Goal: Obtain resource: Download file/media

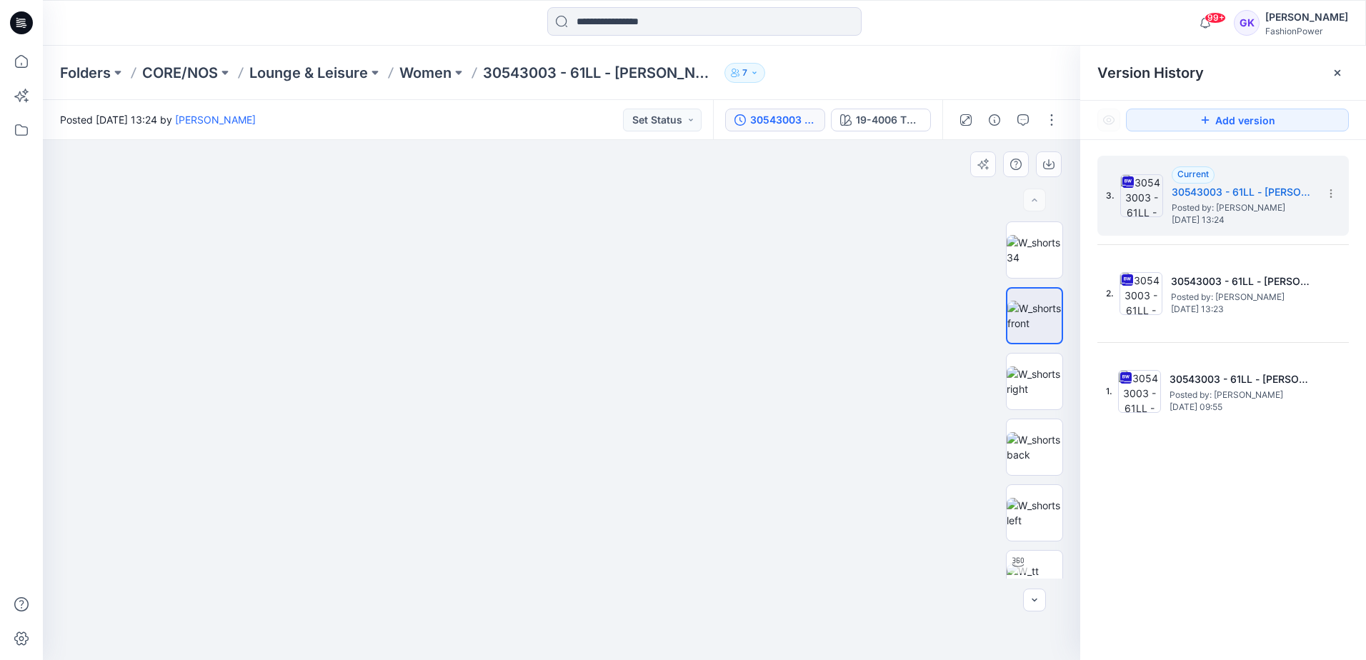
click at [614, 329] on img at bounding box center [561, 173] width 1428 height 974
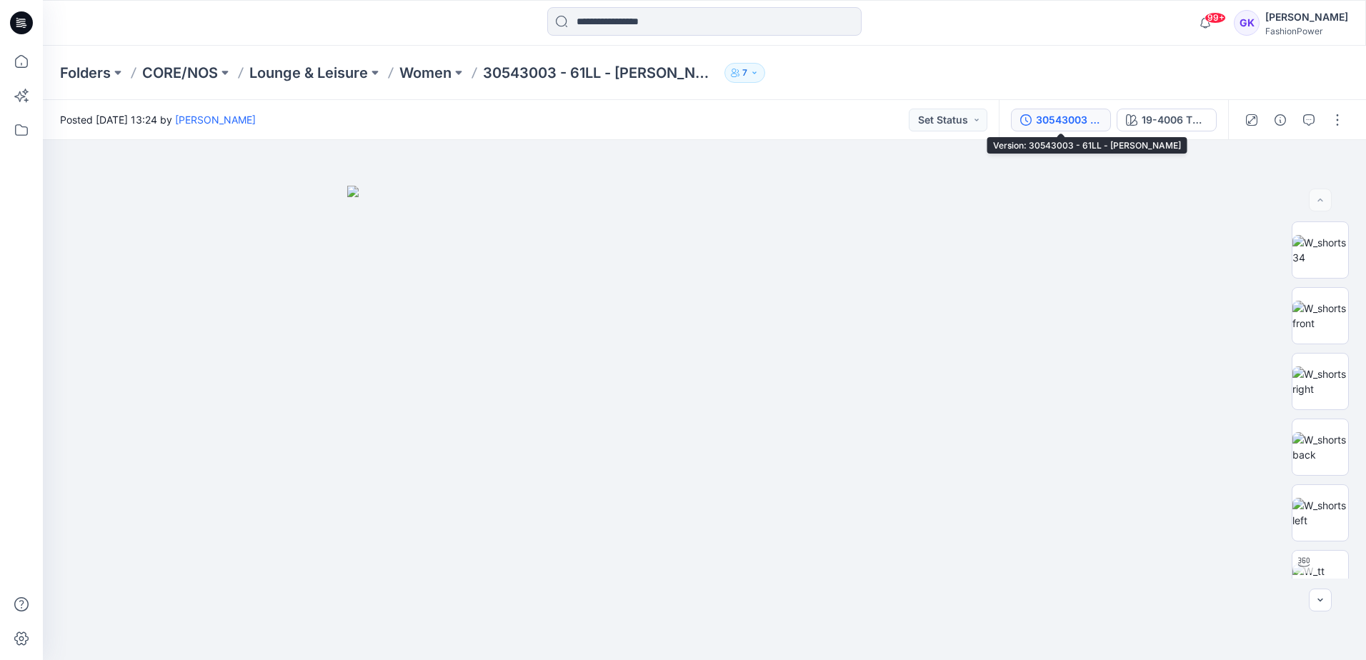
click at [1058, 120] on div "30543003 - 61LL - [PERSON_NAME]" at bounding box center [1069, 120] width 66 height 16
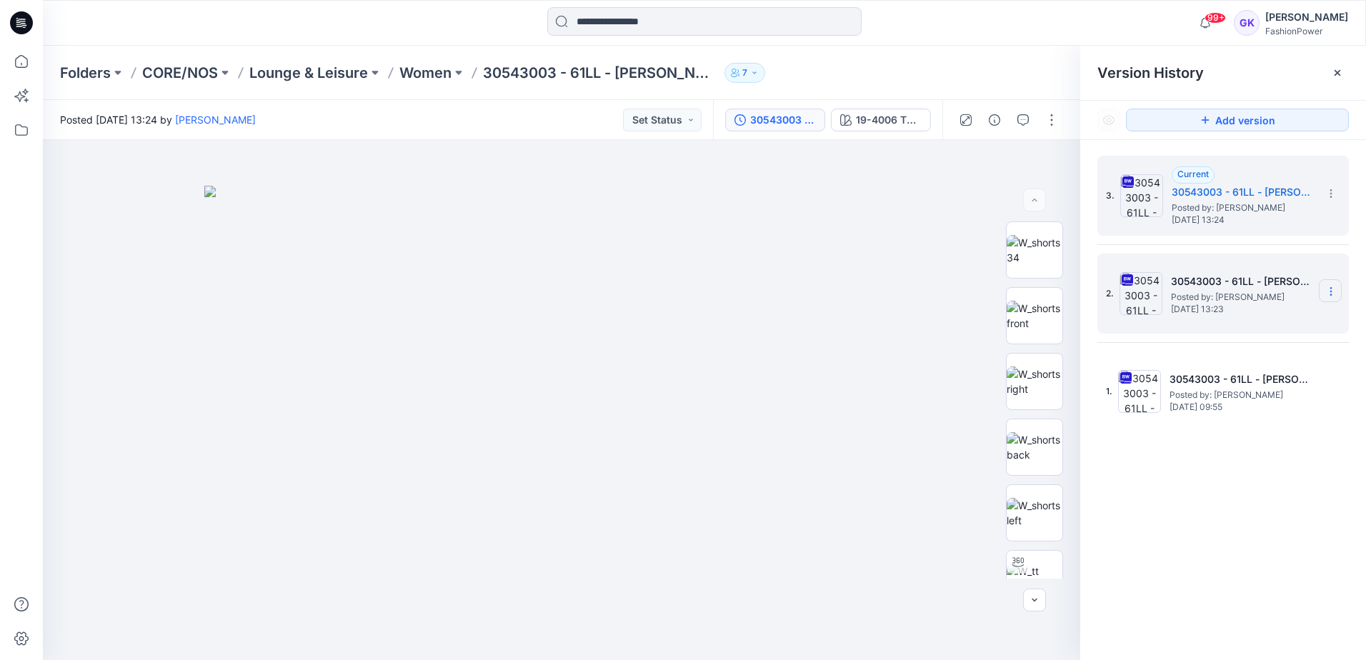
click at [1331, 290] on icon at bounding box center [1330, 291] width 11 height 11
click at [1230, 435] on span "Delete Version" at bounding box center [1232, 439] width 66 height 17
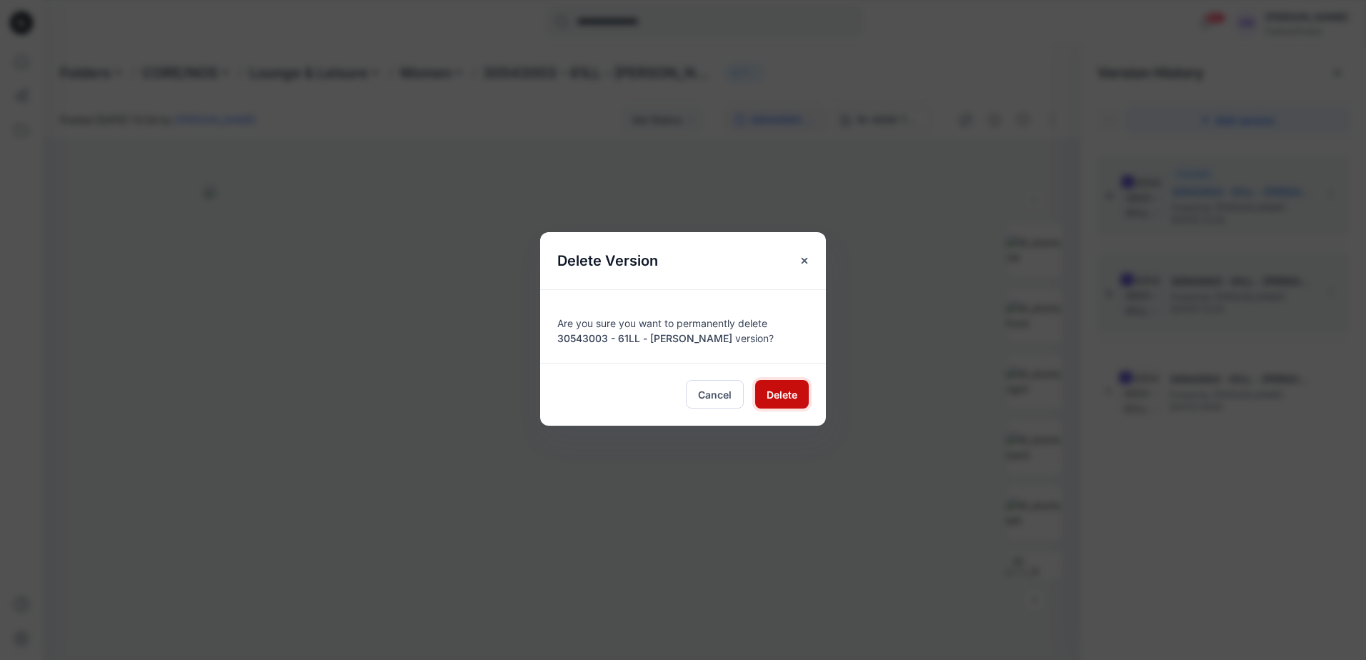
click at [766, 389] on span "Delete" at bounding box center [781, 394] width 31 height 15
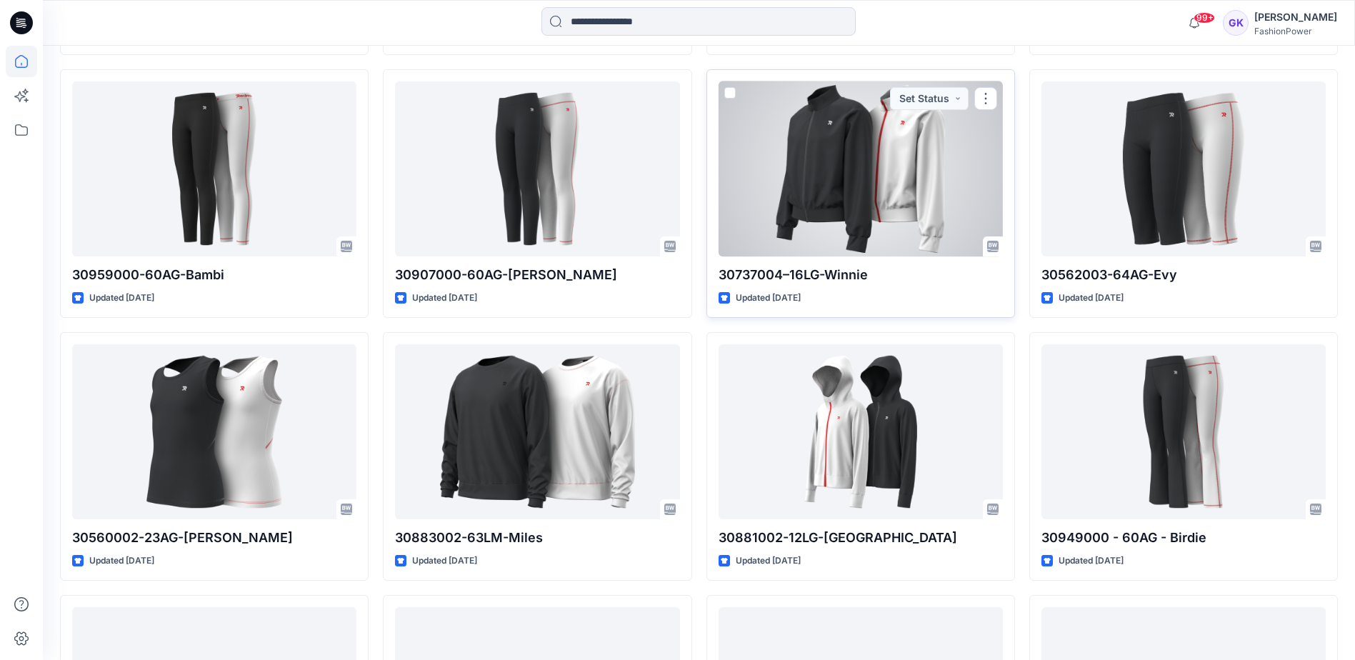
scroll to position [961, 0]
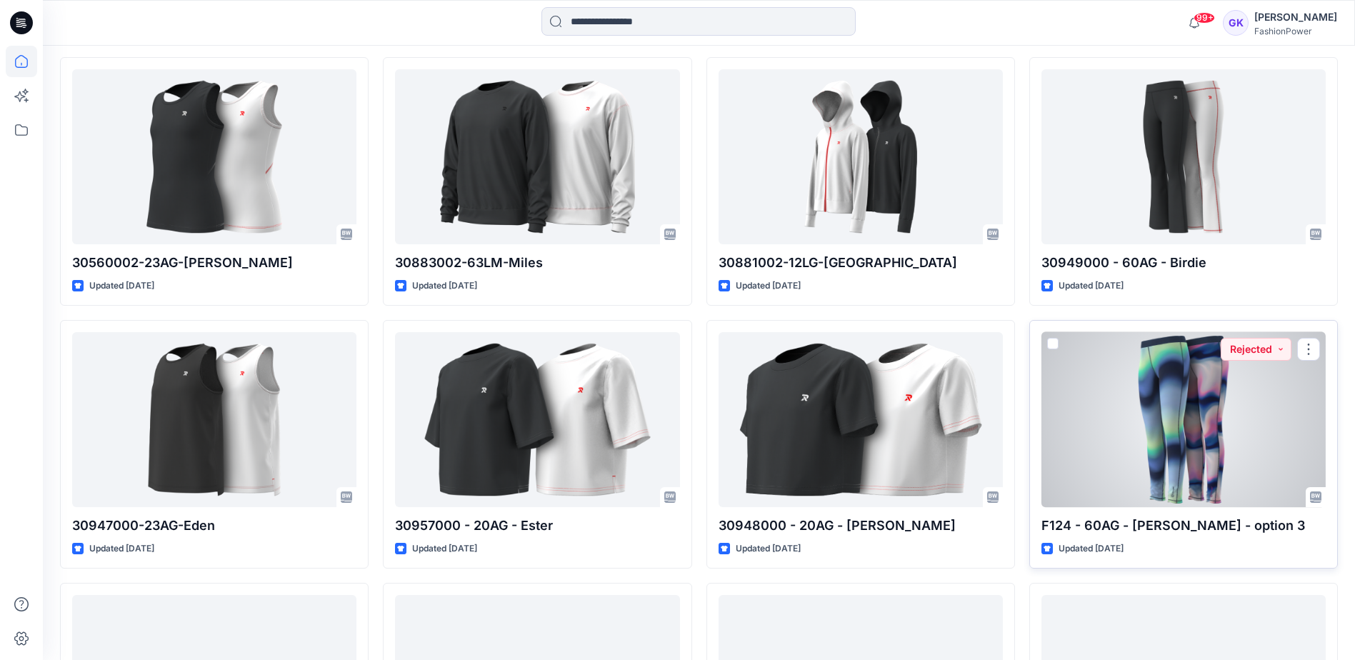
click at [1182, 447] on div at bounding box center [1183, 419] width 284 height 175
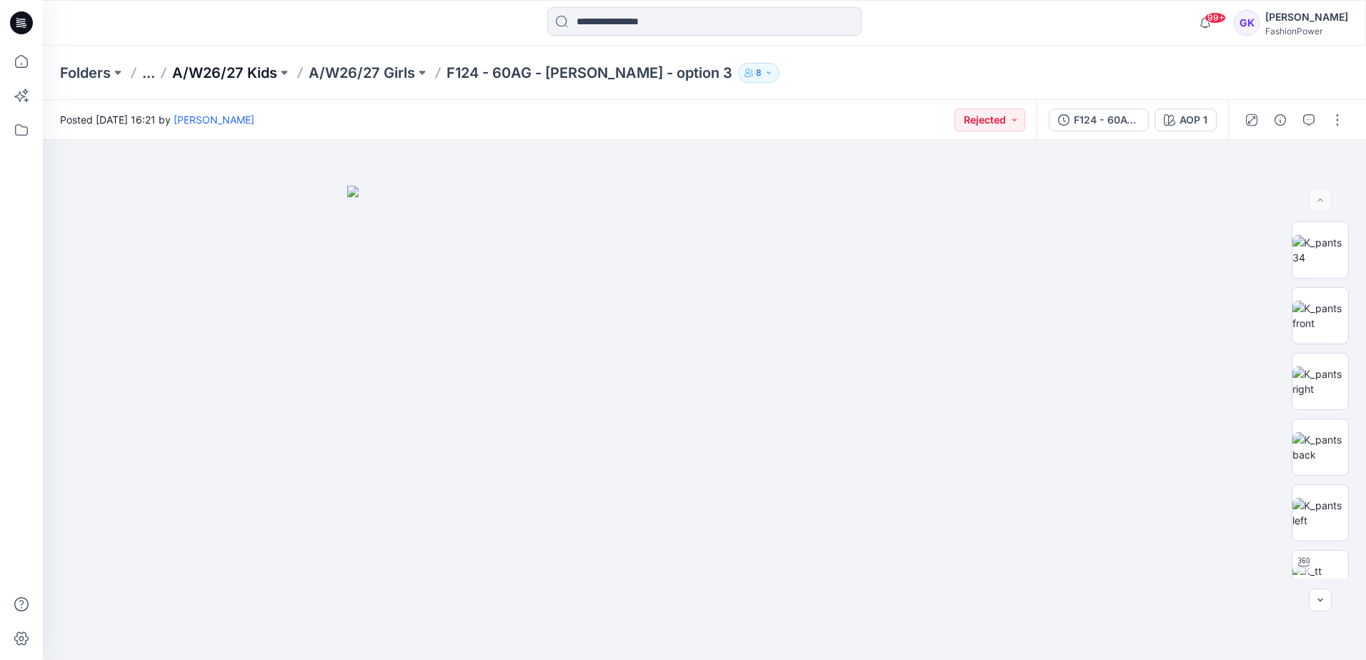
click at [246, 75] on p "A/W26/27 Kids" at bounding box center [224, 73] width 105 height 20
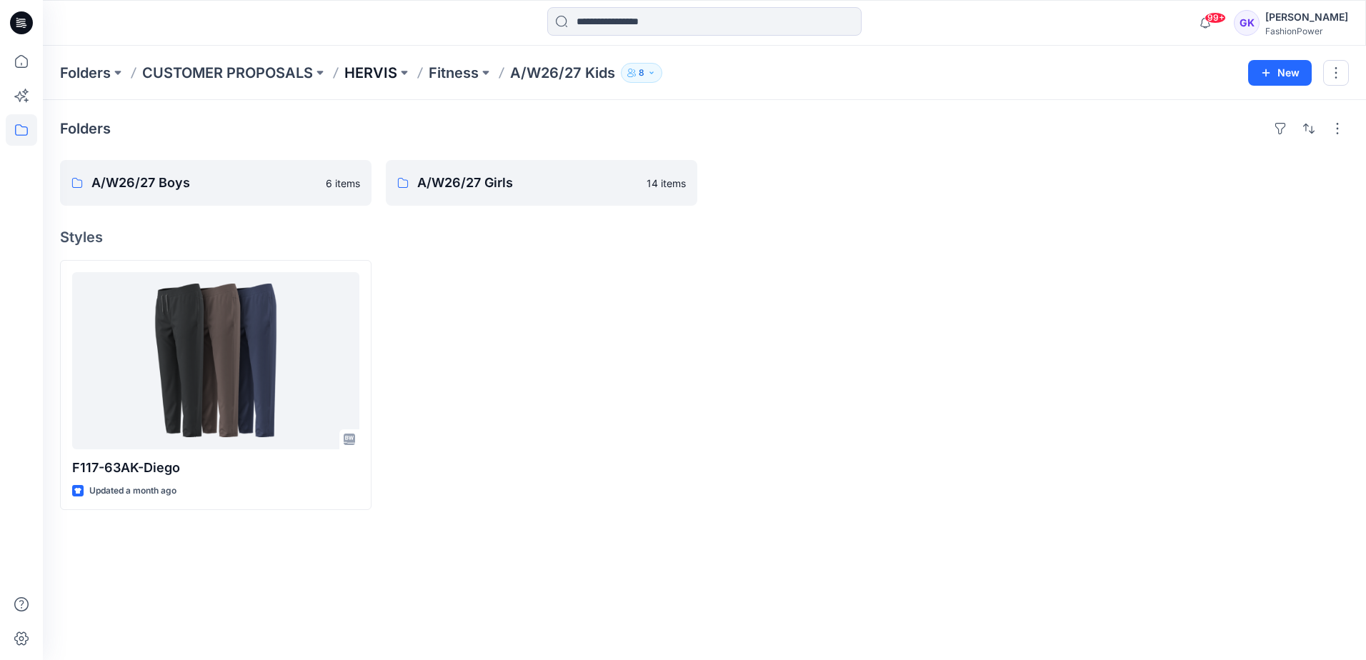
click at [372, 74] on p "HERVIS" at bounding box center [370, 73] width 53 height 20
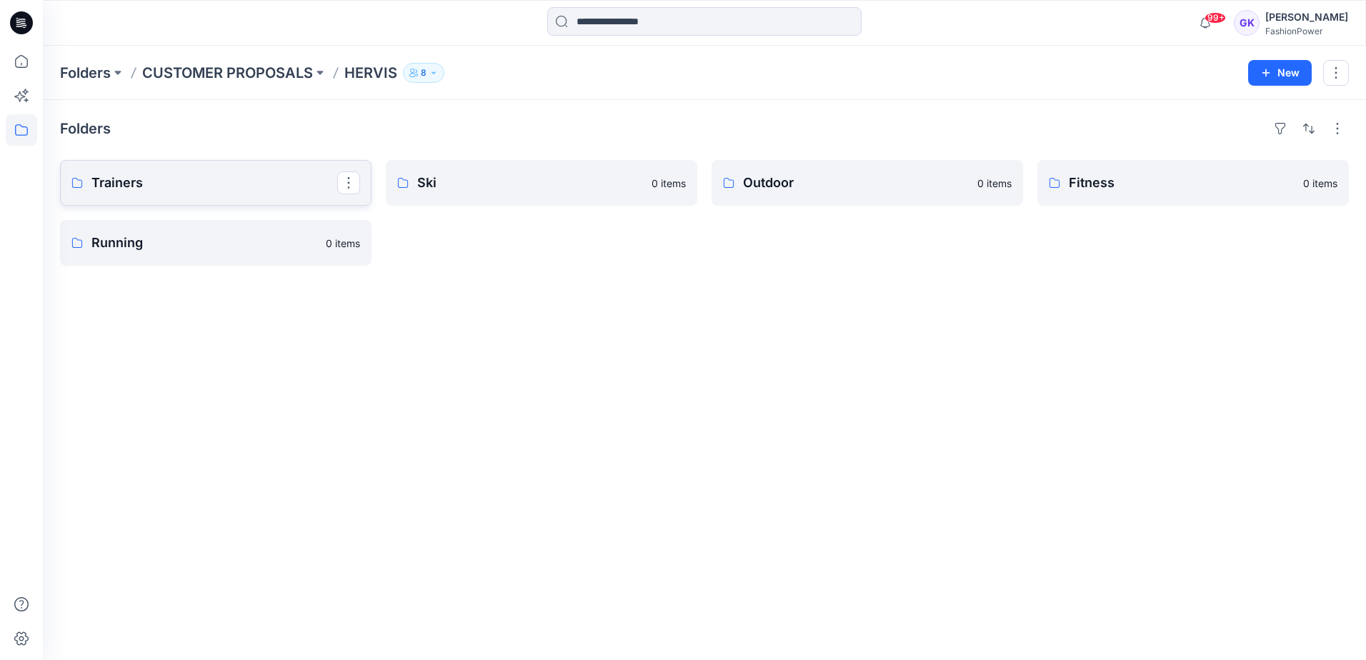
click at [209, 186] on p "Trainers" at bounding box center [214, 183] width 246 height 20
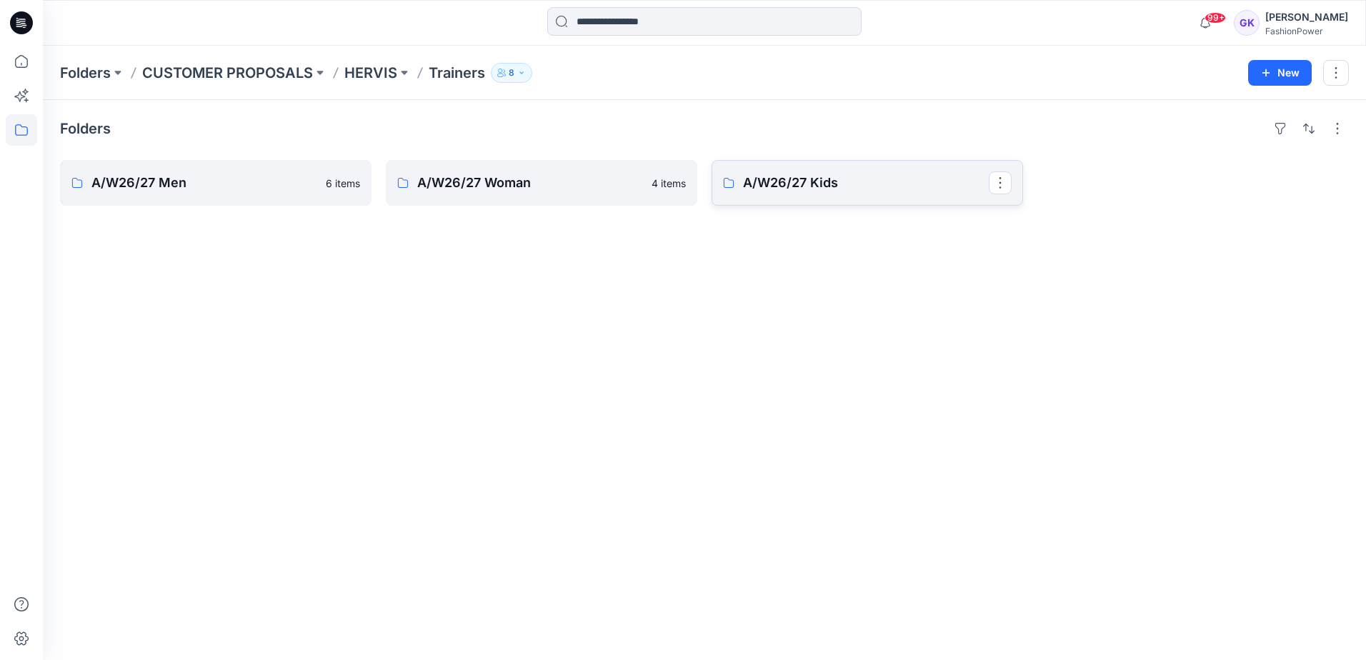
click at [881, 184] on p "A/W26/27 Kids" at bounding box center [866, 183] width 246 height 20
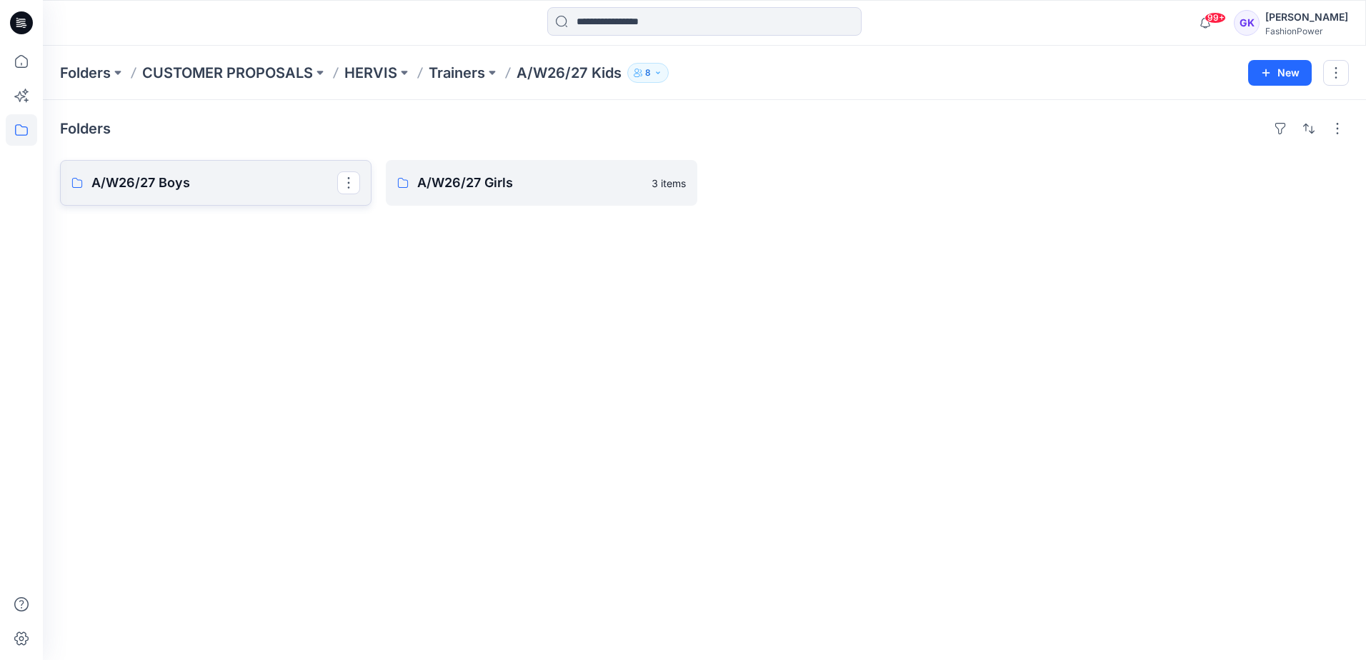
click at [188, 187] on p "A/W26/27 Boys" at bounding box center [214, 183] width 246 height 20
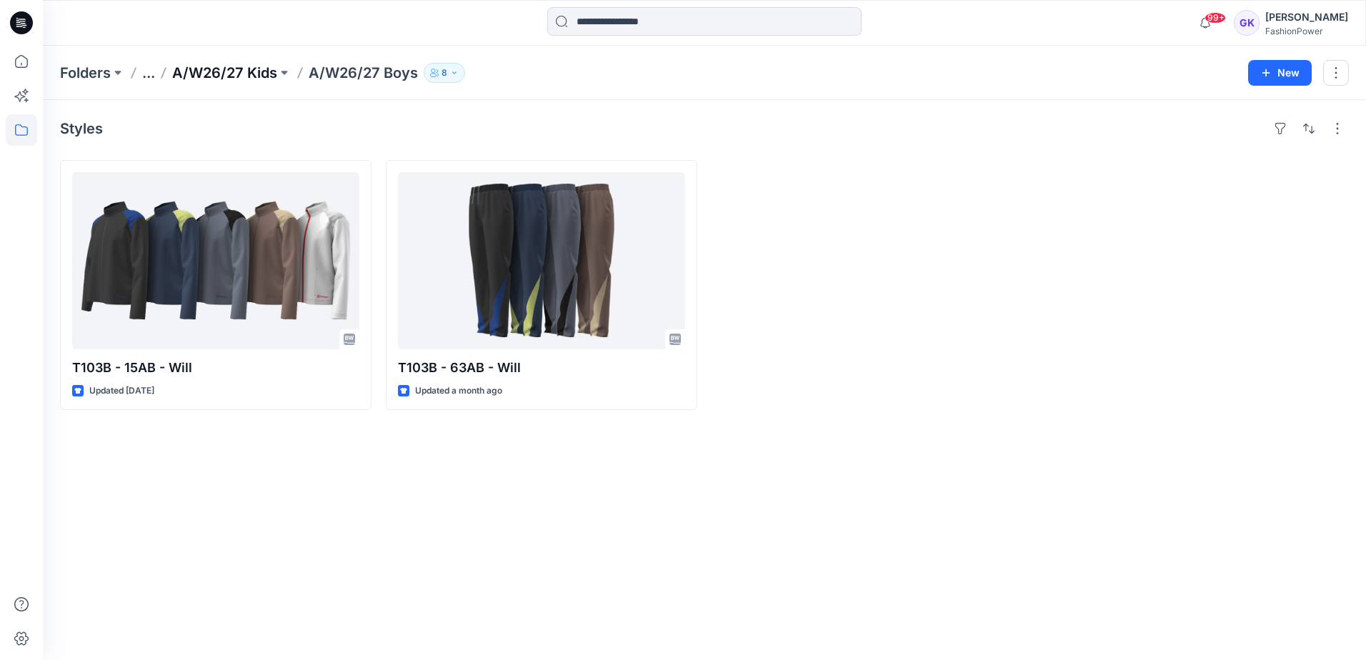
click at [238, 74] on p "A/W26/27 Kids" at bounding box center [224, 73] width 105 height 20
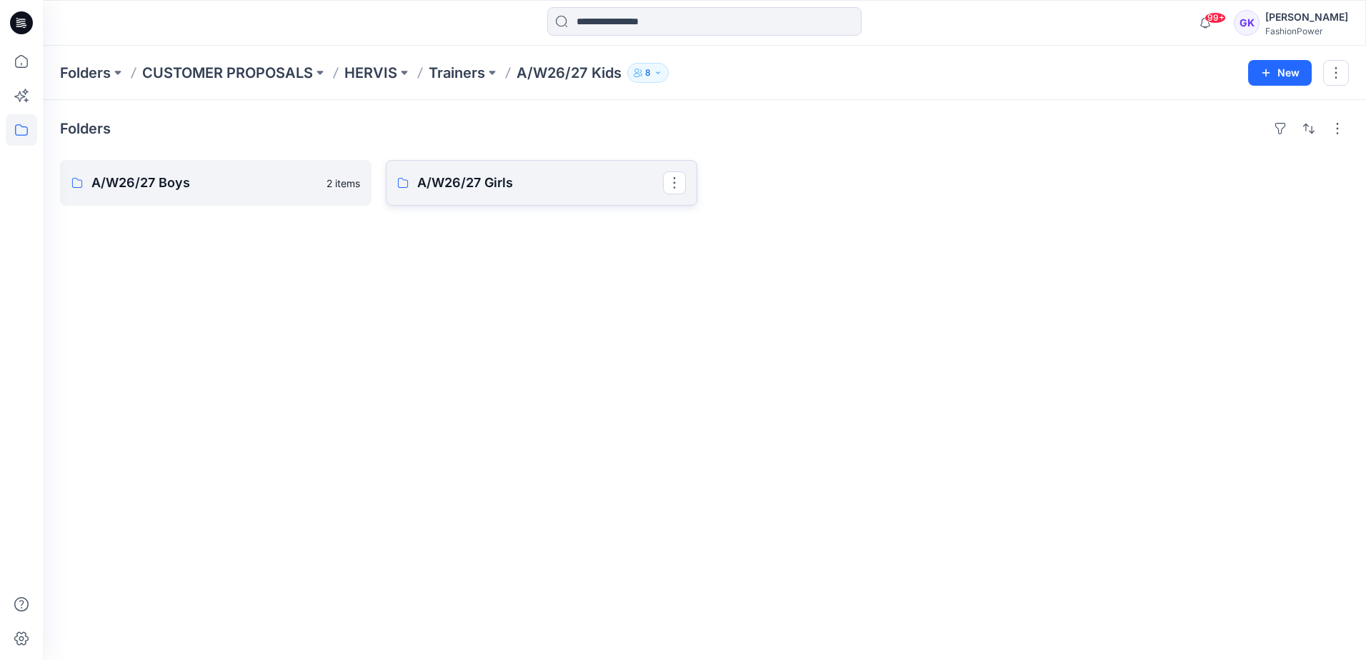
click at [569, 192] on p "A/W26/27 Girls" at bounding box center [540, 183] width 246 height 20
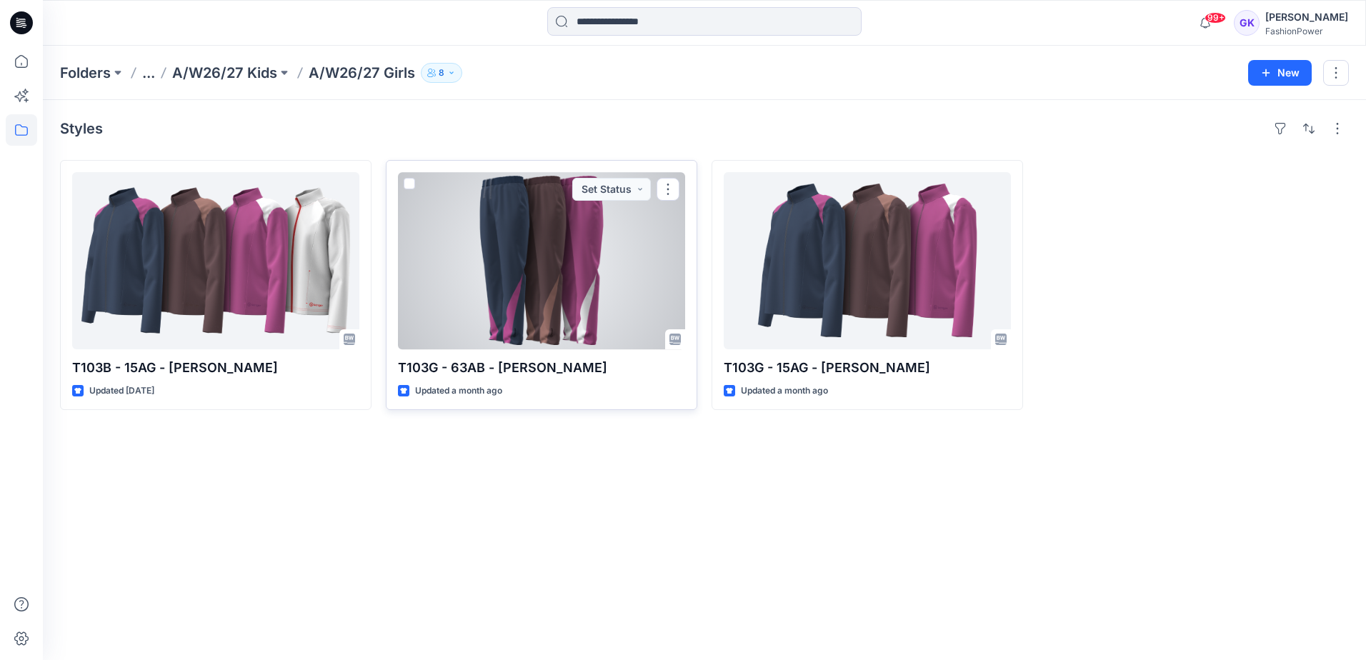
click at [649, 235] on div at bounding box center [541, 260] width 287 height 177
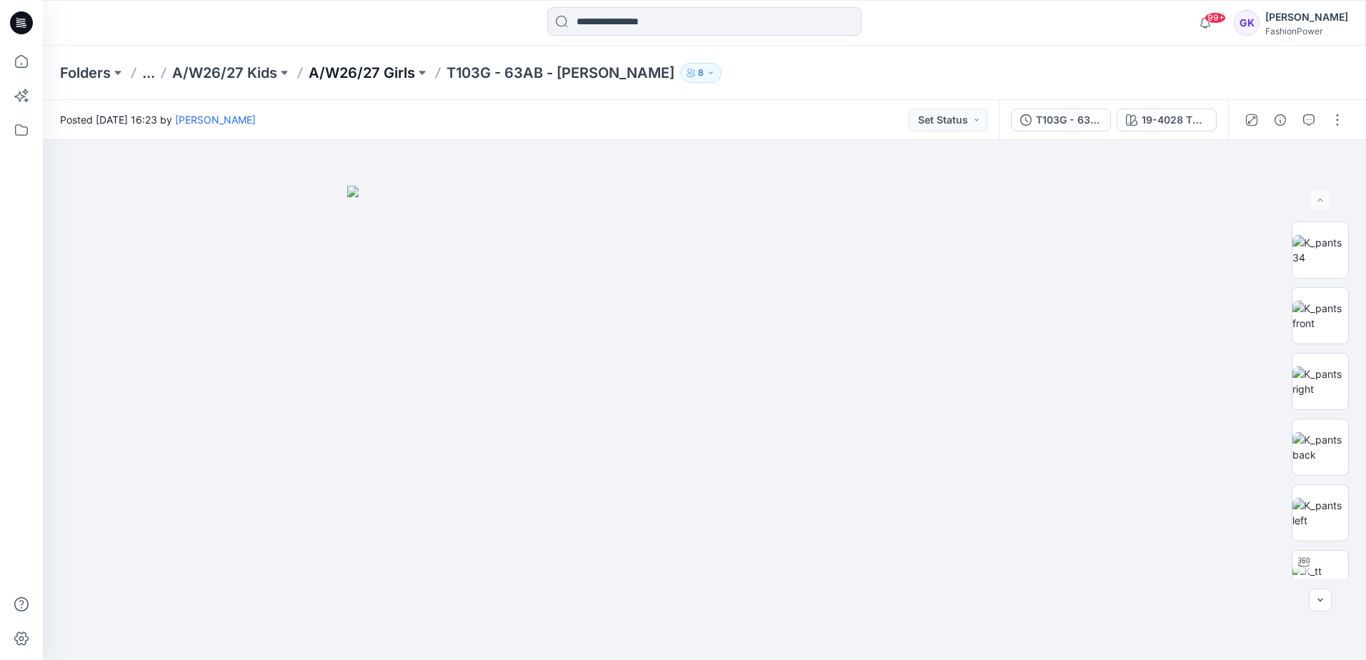
click at [361, 71] on p "A/W26/27 Girls" at bounding box center [362, 73] width 106 height 20
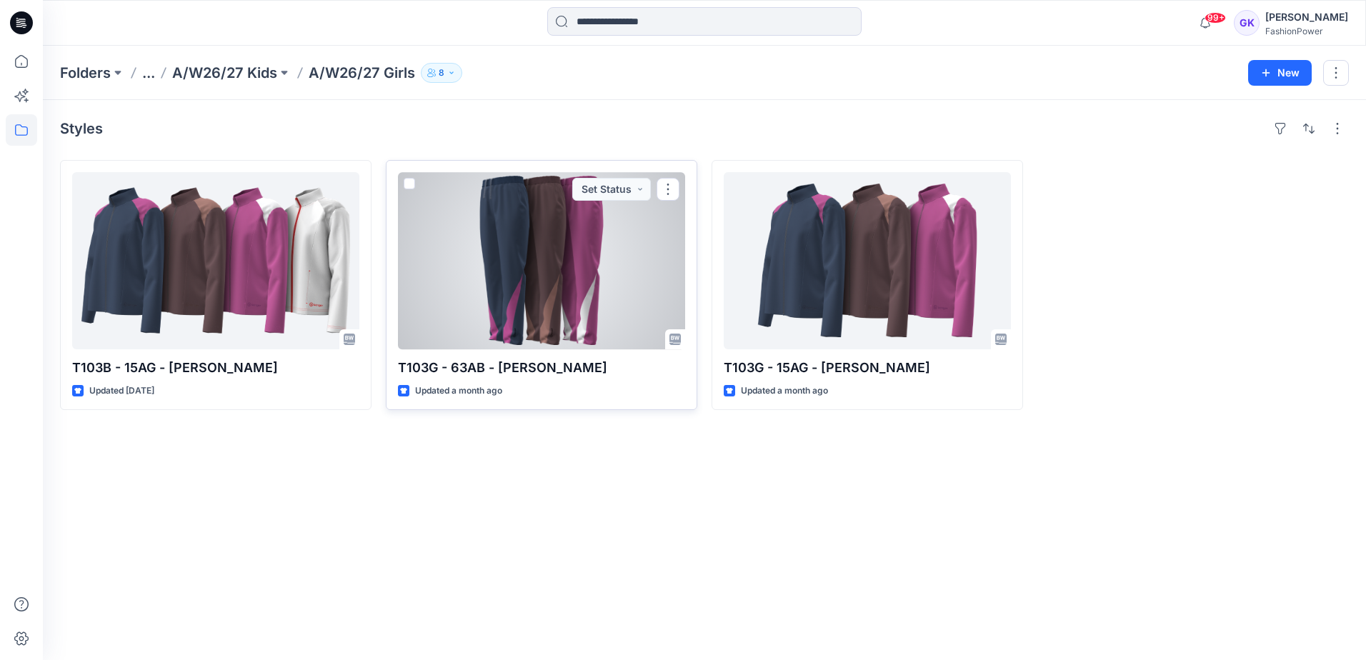
click at [596, 230] on div at bounding box center [541, 260] width 287 height 177
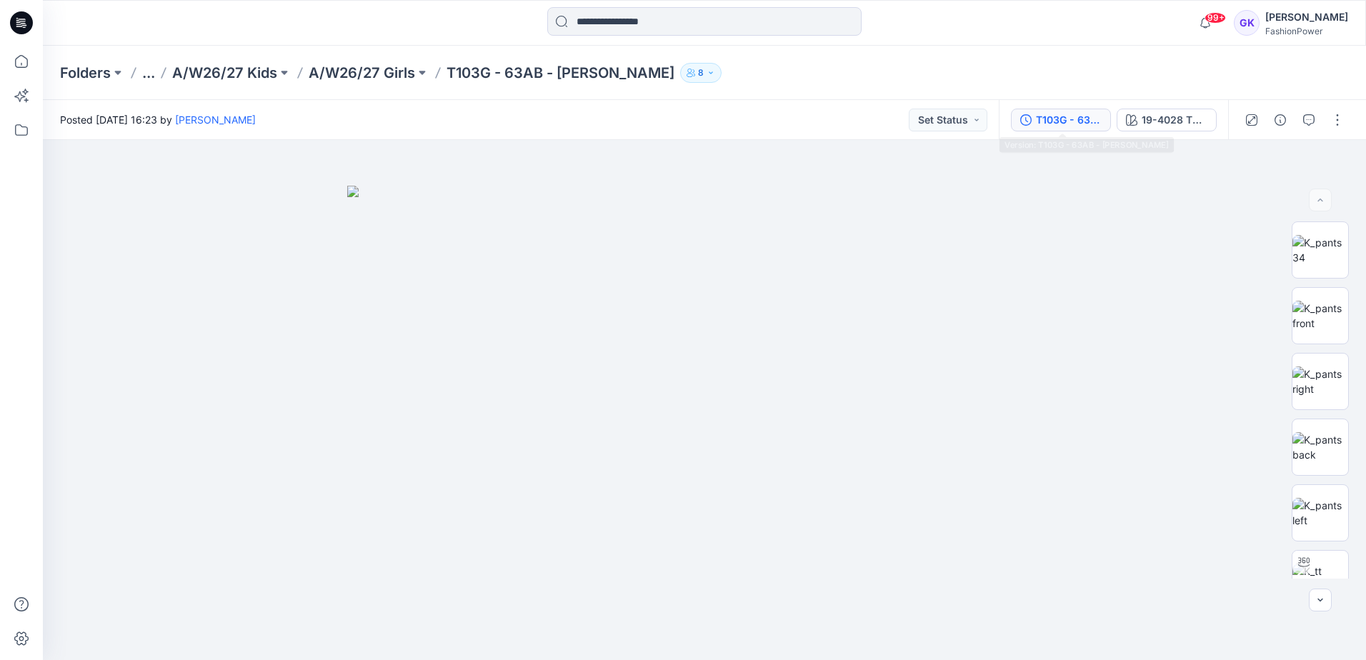
click at [1058, 112] on div "T103G - 63AB - Wies" at bounding box center [1069, 120] width 66 height 16
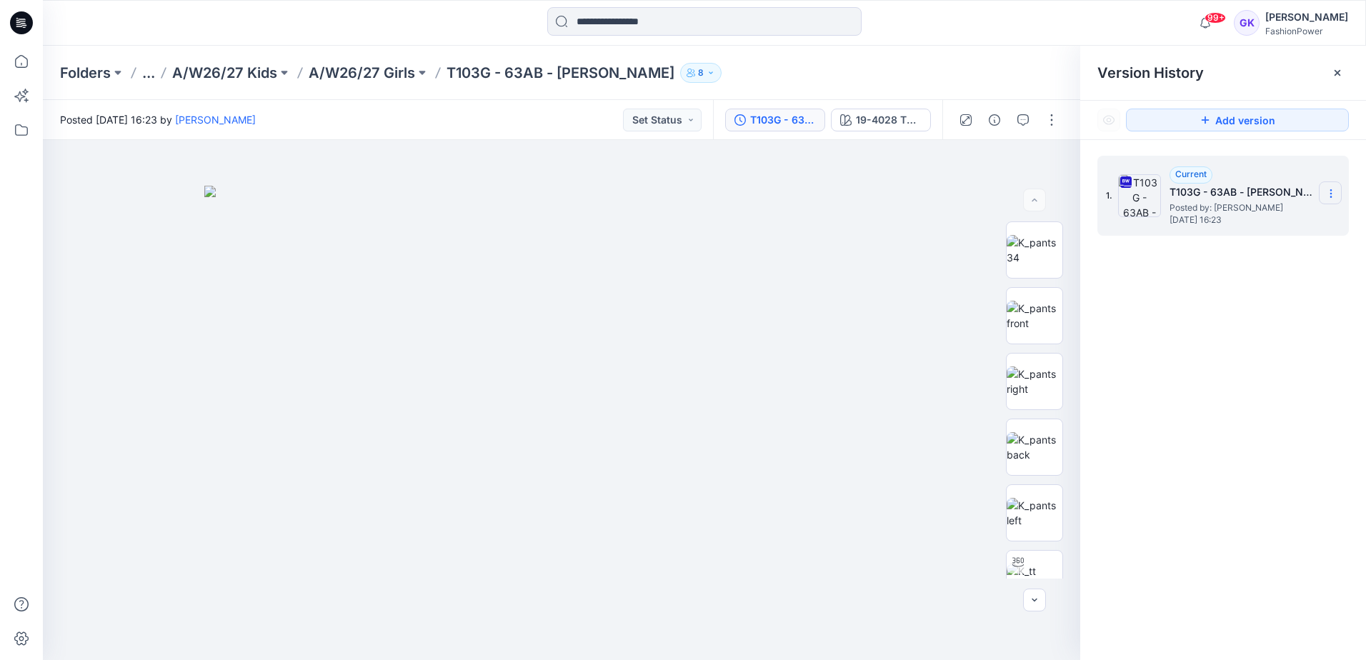
click at [1329, 188] on icon at bounding box center [1330, 193] width 11 height 11
click at [1246, 224] on span "Download Source BW File" at bounding box center [1258, 221] width 119 height 17
